Goal: Complete application form: Complete application form

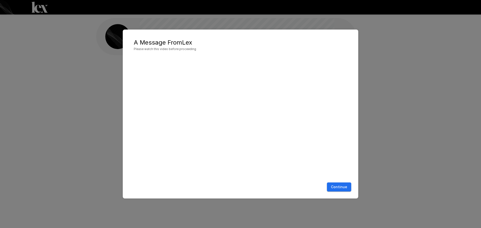
click at [99, 49] on div "A Message From [PERSON_NAME] Please watch this video before proceeding Continue" at bounding box center [240, 114] width 481 height 228
click at [346, 190] on button "Continue" at bounding box center [339, 187] width 24 height 9
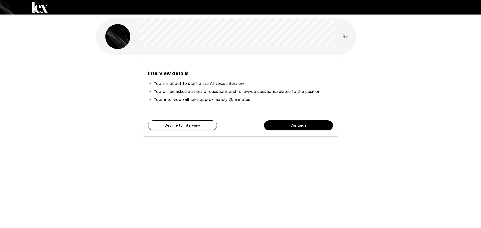
click at [280, 123] on button "Continue" at bounding box center [298, 126] width 69 height 10
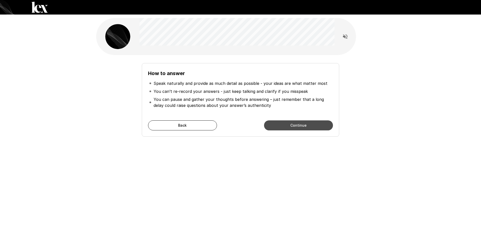
click at [267, 123] on button "Continue" at bounding box center [298, 126] width 69 height 10
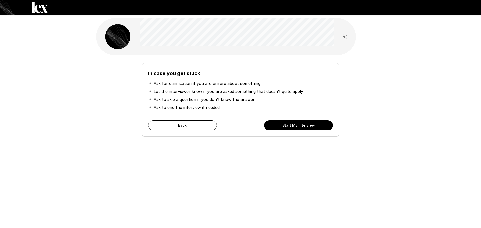
click at [294, 124] on button "Start My Interview" at bounding box center [298, 126] width 69 height 10
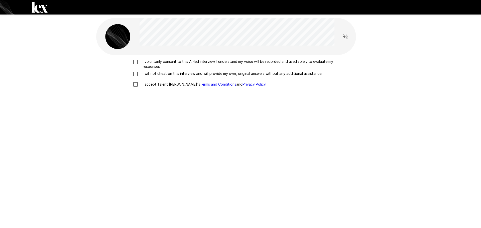
click at [158, 61] on p "I voluntarily consent to this AI-led interview. I understand my voice will be r…" at bounding box center [246, 64] width 210 height 10
click at [156, 76] on label "I will not cheat on this interview and will provide my own, original answers wi…" at bounding box center [240, 74] width 221 height 6
click at [156, 85] on p "I accept Talent Llama's Terms and Conditions and Privacy Policy ." at bounding box center [204, 84] width 126 height 5
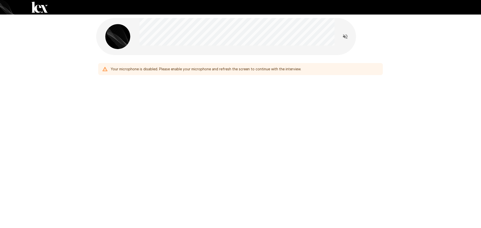
click at [255, 74] on div "Your microphone is disabled. Please enable your microphone and refresh the scre…" at bounding box center [240, 69] width 285 height 12
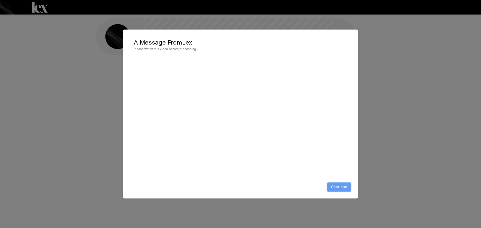
click at [335, 187] on button "Continue" at bounding box center [339, 187] width 24 height 9
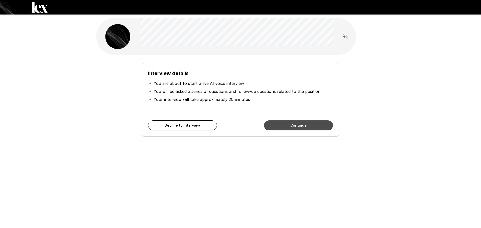
click at [285, 129] on button "Continue" at bounding box center [298, 126] width 69 height 10
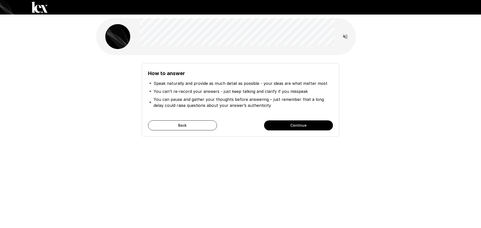
click at [285, 129] on button "Continue" at bounding box center [298, 126] width 69 height 10
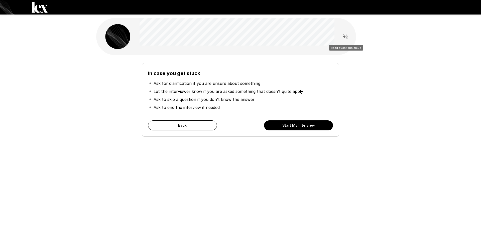
click at [345, 37] on icon "Read questions aloud" at bounding box center [345, 36] width 5 height 5
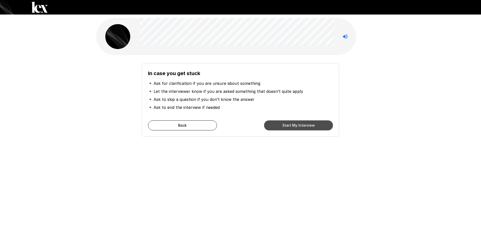
click at [278, 128] on button "Start My Interview" at bounding box center [298, 126] width 69 height 10
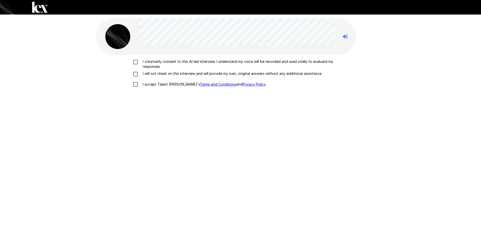
click at [152, 64] on p "I voluntarily consent to this AI-led interview. I understand my voice will be r…" at bounding box center [246, 64] width 210 height 10
click at [155, 74] on p "I will not cheat on this interview and will provide my own, original answers wi…" at bounding box center [232, 73] width 182 height 5
click at [160, 83] on p "I accept Talent Llama's Terms and Conditions and Privacy Policy ." at bounding box center [204, 84] width 126 height 5
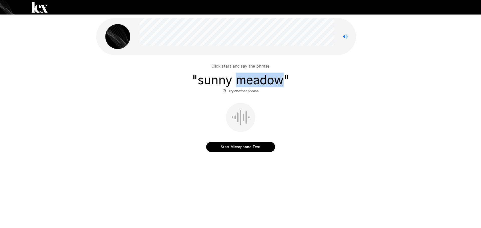
drag, startPoint x: 236, startPoint y: 80, endPoint x: 280, endPoint y: 81, distance: 43.9
click at [280, 81] on h3 "" sunny meadow "" at bounding box center [240, 80] width 97 height 14
click at [241, 150] on button "Start Microphone Test" at bounding box center [240, 147] width 69 height 10
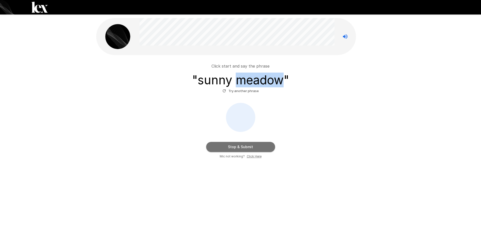
click at [242, 149] on button "Stop & Submit" at bounding box center [240, 147] width 69 height 10
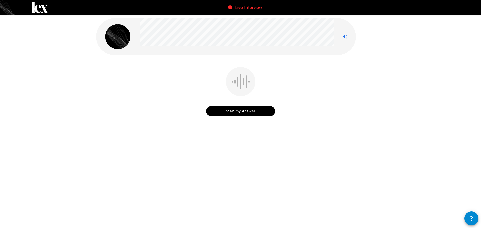
click at [241, 114] on button "Start my Answer" at bounding box center [240, 111] width 69 height 10
click at [247, 114] on button "Stop & Submit" at bounding box center [240, 111] width 69 height 10
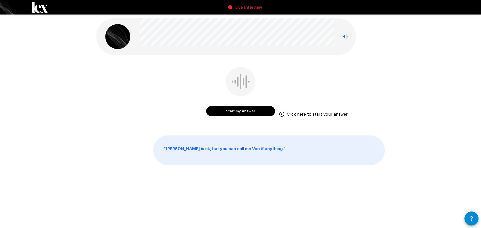
click at [211, 107] on button "Start my Answer" at bounding box center [240, 111] width 69 height 10
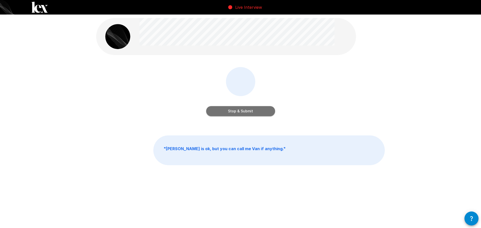
click at [230, 112] on button "Stop & Submit" at bounding box center [240, 111] width 69 height 10
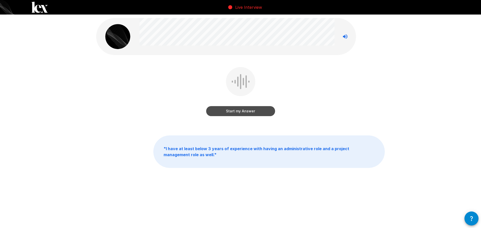
click at [248, 112] on button "Start my Answer" at bounding box center [240, 111] width 69 height 10
click at [235, 113] on button "Stop & Submit" at bounding box center [240, 111] width 69 height 10
click at [262, 109] on button "Start my Answer" at bounding box center [240, 111] width 69 height 10
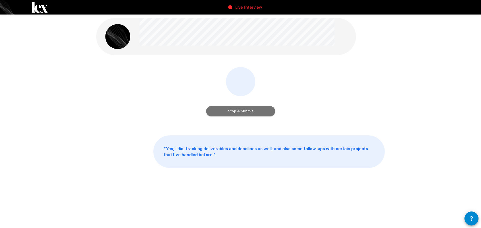
click at [257, 113] on button "Stop & Submit" at bounding box center [240, 111] width 69 height 10
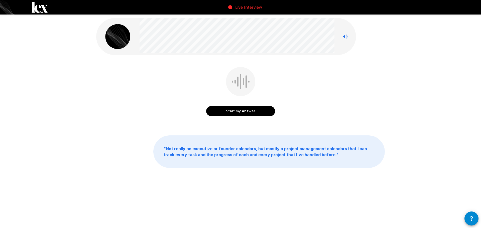
click at [265, 113] on button "Start my Answer" at bounding box center [240, 111] width 69 height 10
click at [249, 109] on button "Stop & Submit" at bounding box center [240, 111] width 69 height 10
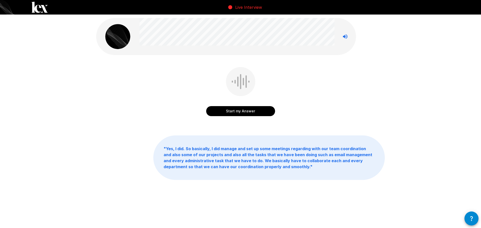
click at [268, 108] on button "Start my Answer" at bounding box center [240, 111] width 69 height 10
click at [227, 112] on button "Stop & Submit" at bounding box center [240, 111] width 69 height 10
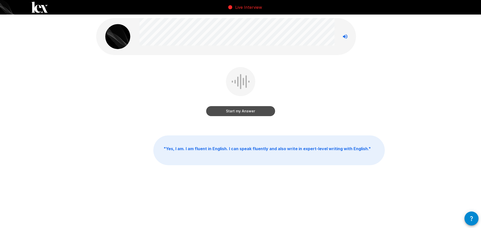
click at [228, 111] on button "Start my Answer" at bounding box center [240, 111] width 69 height 10
click at [245, 115] on button "Stop & Submit" at bounding box center [240, 111] width 69 height 10
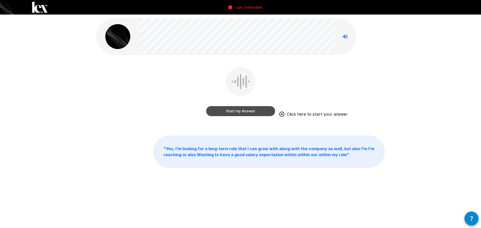
click at [237, 111] on button "Start my Answer" at bounding box center [240, 111] width 69 height 10
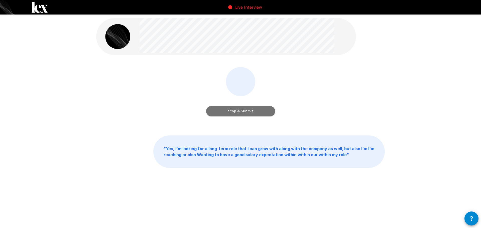
click at [233, 113] on button "Stop & Submit" at bounding box center [240, 111] width 69 height 10
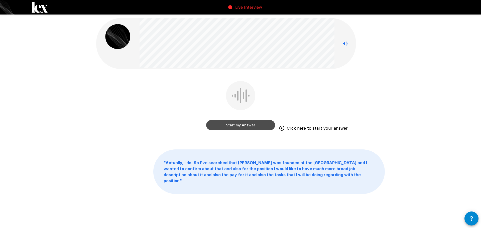
click at [250, 126] on button "Start my Answer" at bounding box center [240, 125] width 69 height 10
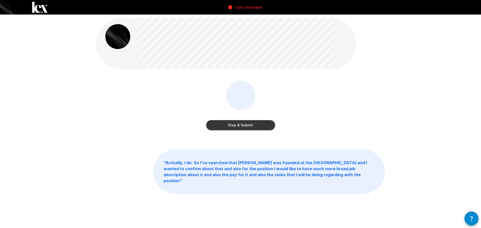
click at [249, 126] on button "Stop & Submit" at bounding box center [240, 125] width 69 height 10
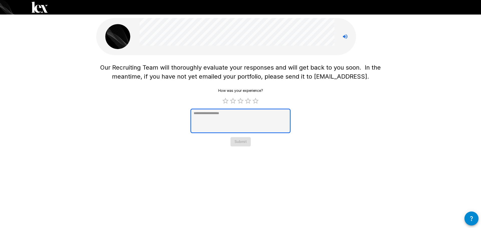
click at [228, 115] on textarea at bounding box center [241, 121] width 100 height 25
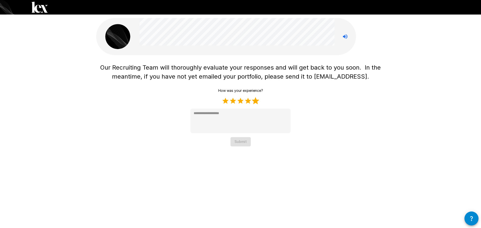
click at [257, 100] on label "5 Stars" at bounding box center [256, 101] width 8 height 8
type textarea "*"
click at [243, 143] on button "Submit" at bounding box center [241, 141] width 20 height 9
